Goal: Task Accomplishment & Management: Complete application form

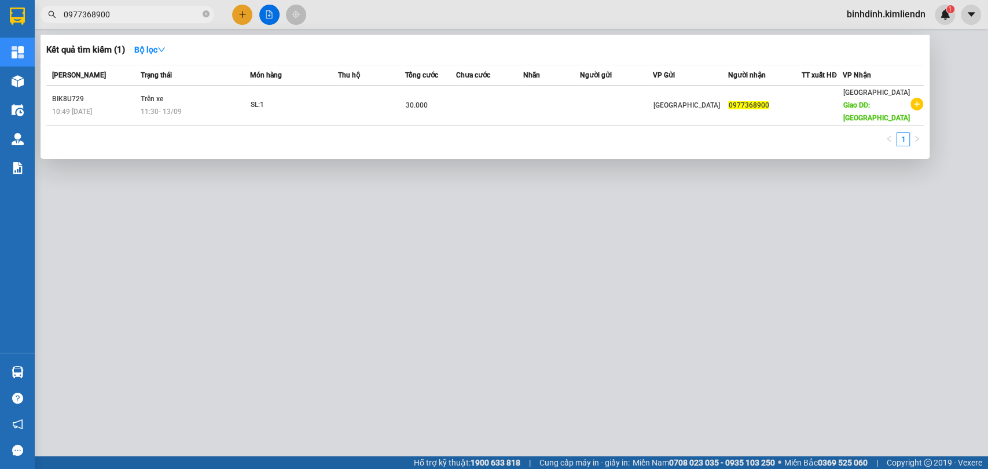
click at [245, 16] on div at bounding box center [494, 234] width 988 height 469
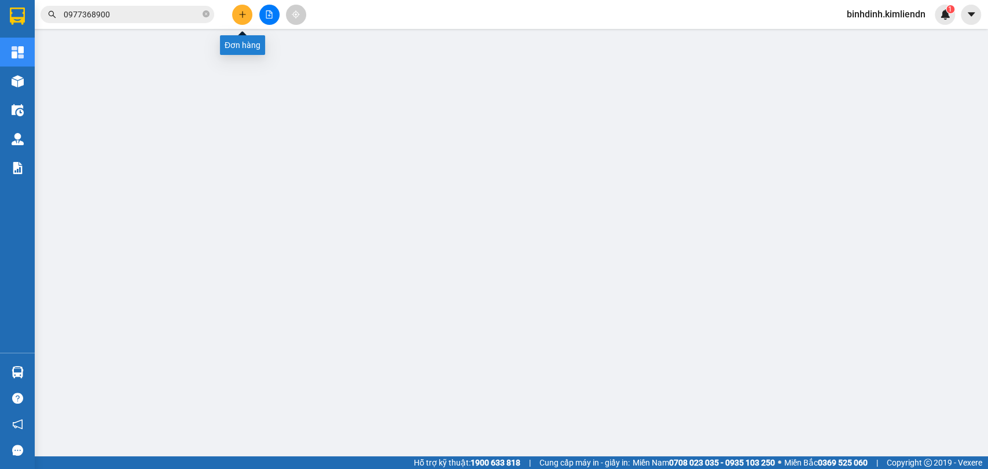
click at [245, 16] on icon "plus" at bounding box center [242, 14] width 8 height 8
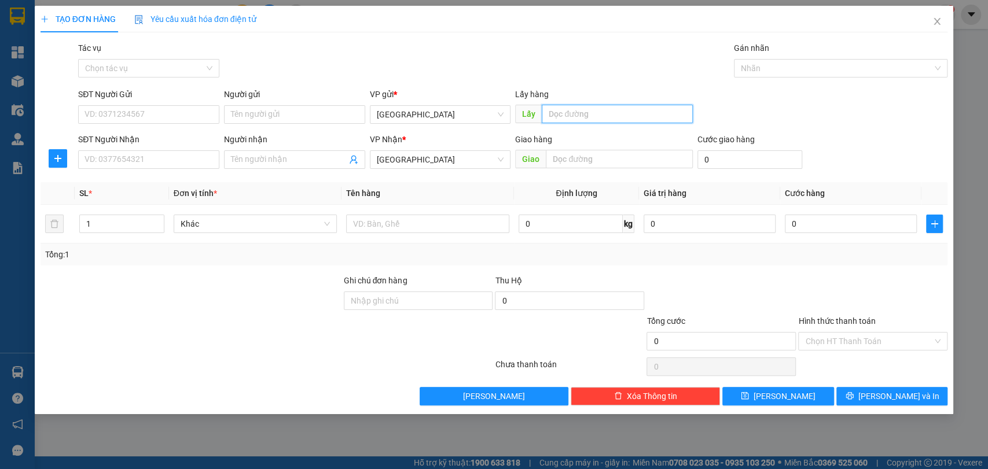
click at [559, 112] on input "text" at bounding box center [617, 114] width 151 height 19
type input "quy nhơn"
click at [593, 167] on input "d" at bounding box center [619, 159] width 147 height 19
type input "d"
click at [750, 72] on div at bounding box center [835, 68] width 197 height 14
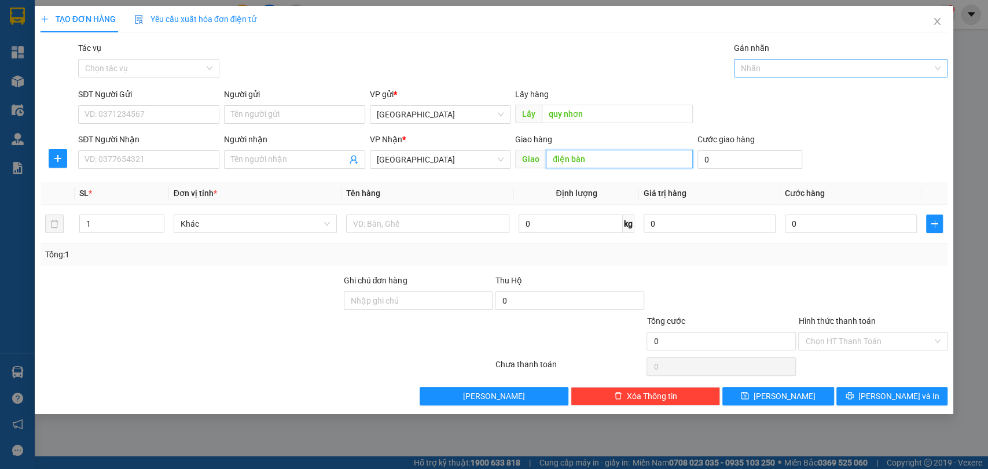
type input "điện bàn"
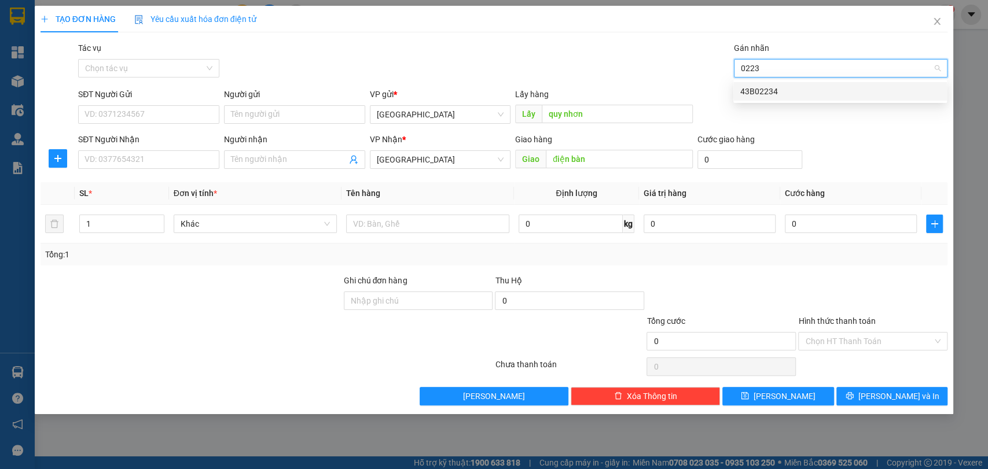
type input "02234"
click at [754, 84] on div "43B02234" at bounding box center [840, 91] width 214 height 19
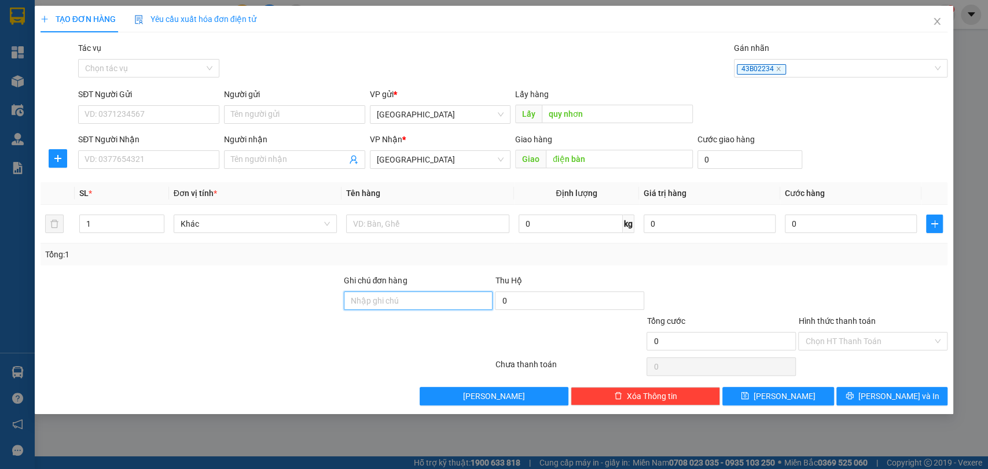
click at [436, 299] on input "Ghi chú đơn hàng" at bounding box center [418, 301] width 149 height 19
type input "0905425829"
click at [881, 395] on button "[PERSON_NAME] và In" at bounding box center [891, 396] width 111 height 19
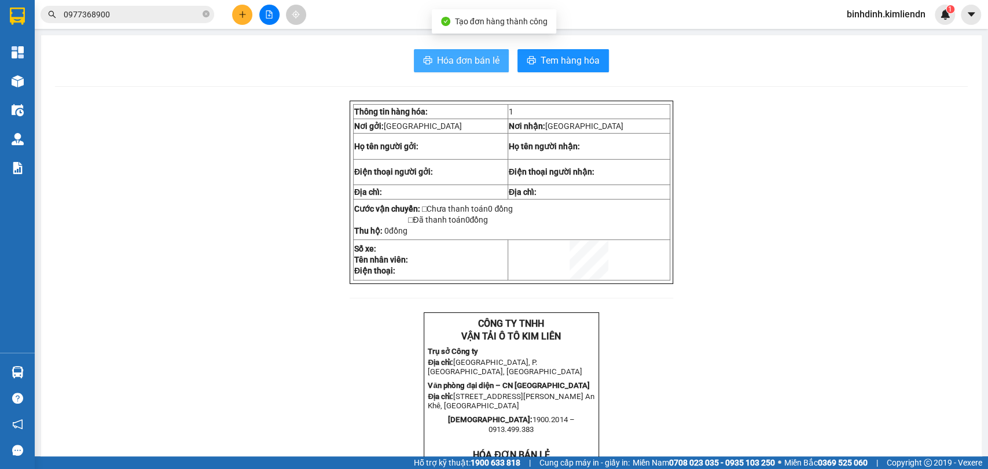
click at [452, 57] on span "Hóa đơn bán lẻ" at bounding box center [468, 60] width 62 height 14
click at [244, 12] on icon "plus" at bounding box center [242, 14] width 8 height 8
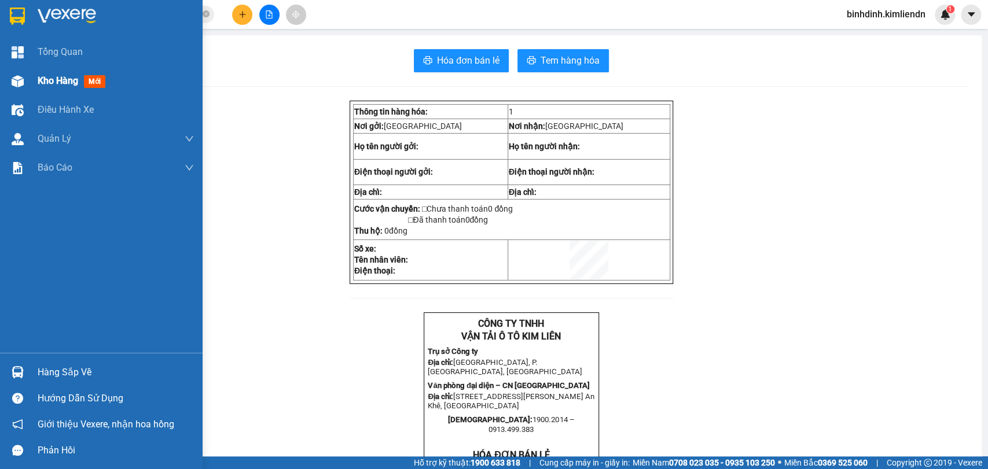
click at [47, 77] on span "Kho hàng" at bounding box center [58, 80] width 41 height 11
